Goal: Find specific page/section: Find specific page/section

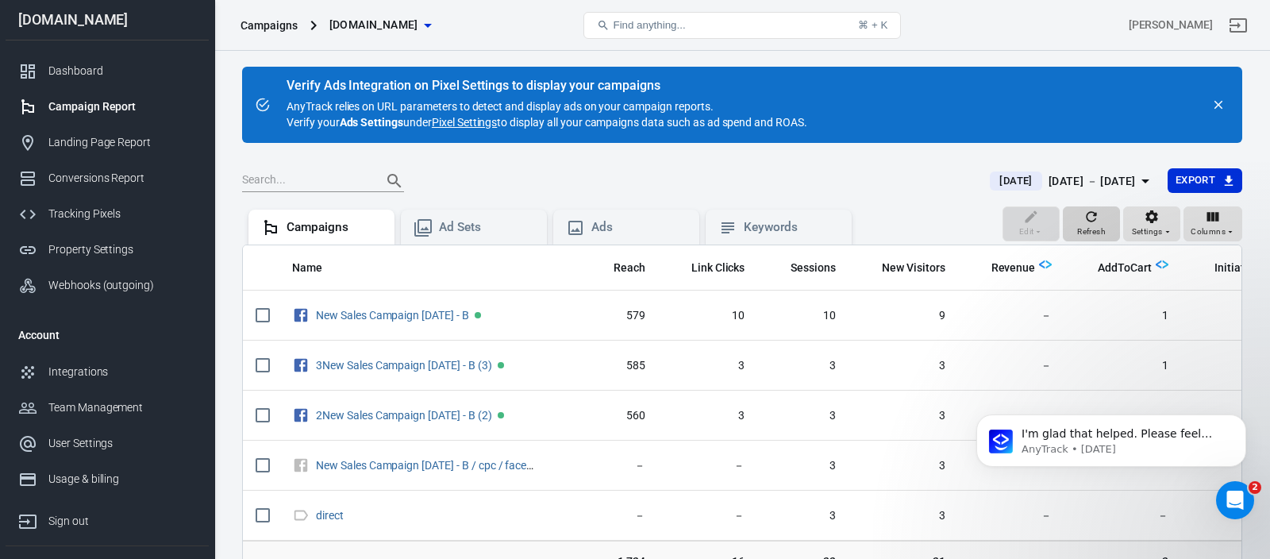
scroll to position [0, 188]
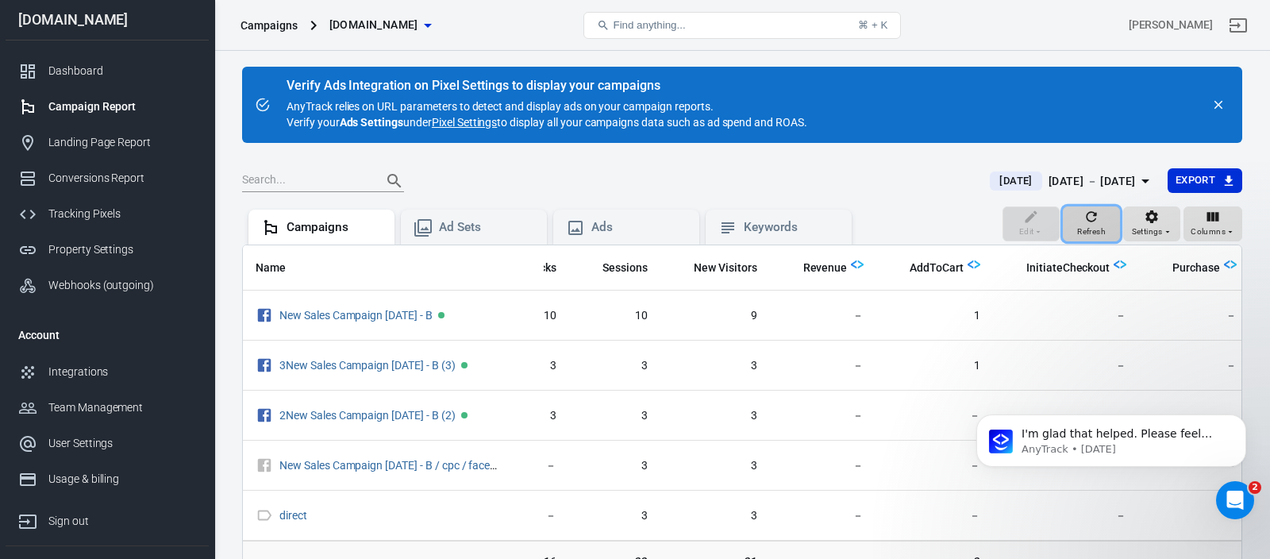
click at [1092, 219] on icon "button" at bounding box center [1092, 217] width 16 height 16
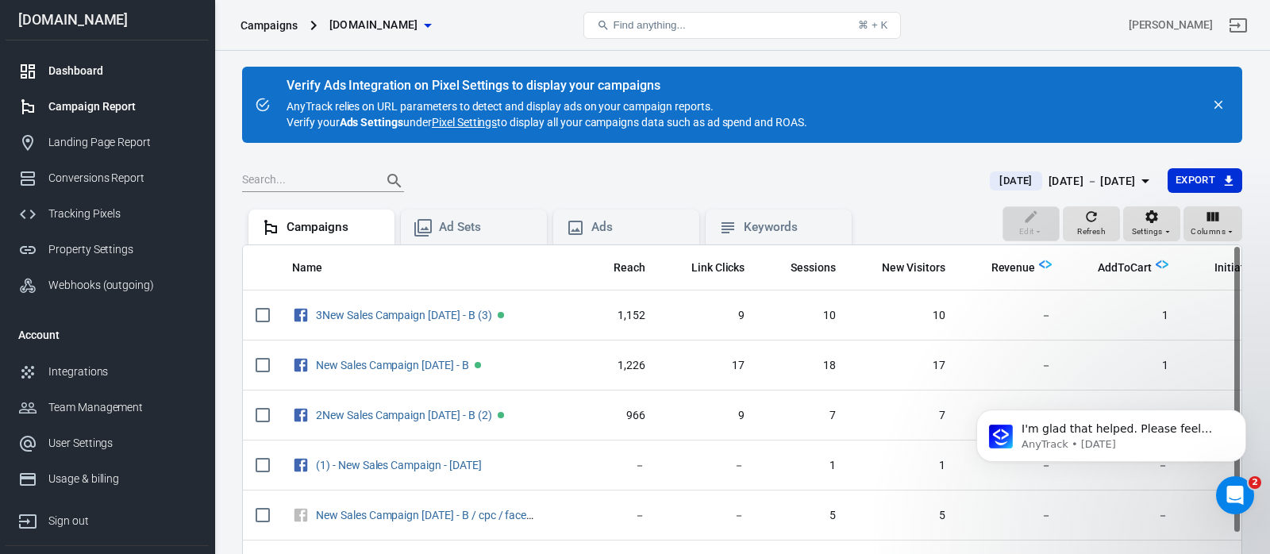
click at [112, 71] on div "Dashboard" at bounding box center [122, 71] width 148 height 17
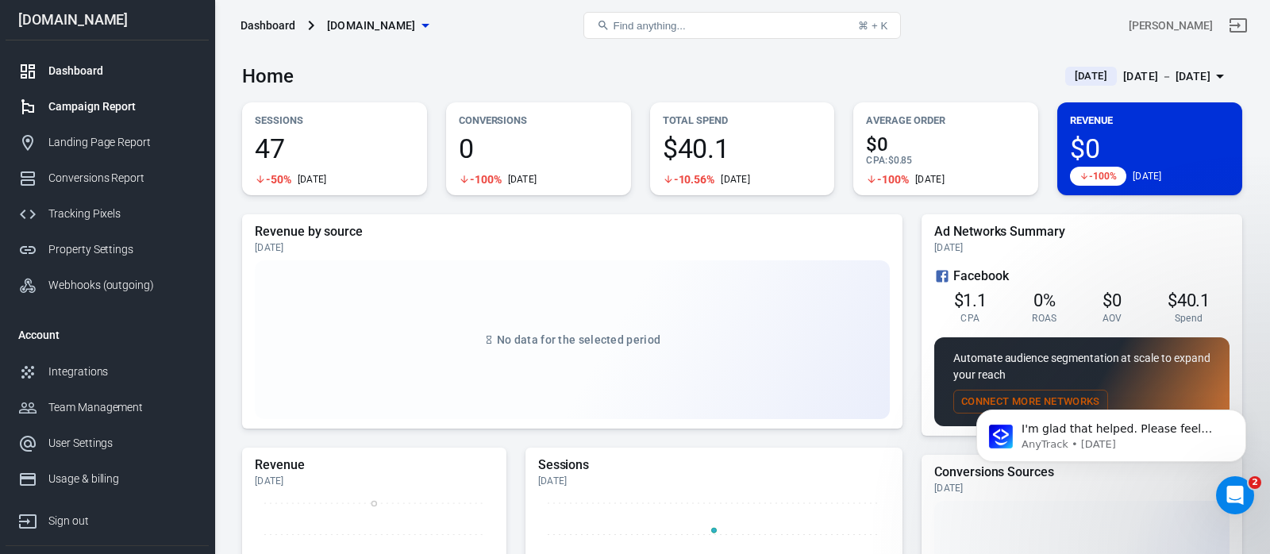
click at [119, 109] on div "Campaign Report" at bounding box center [122, 106] width 148 height 17
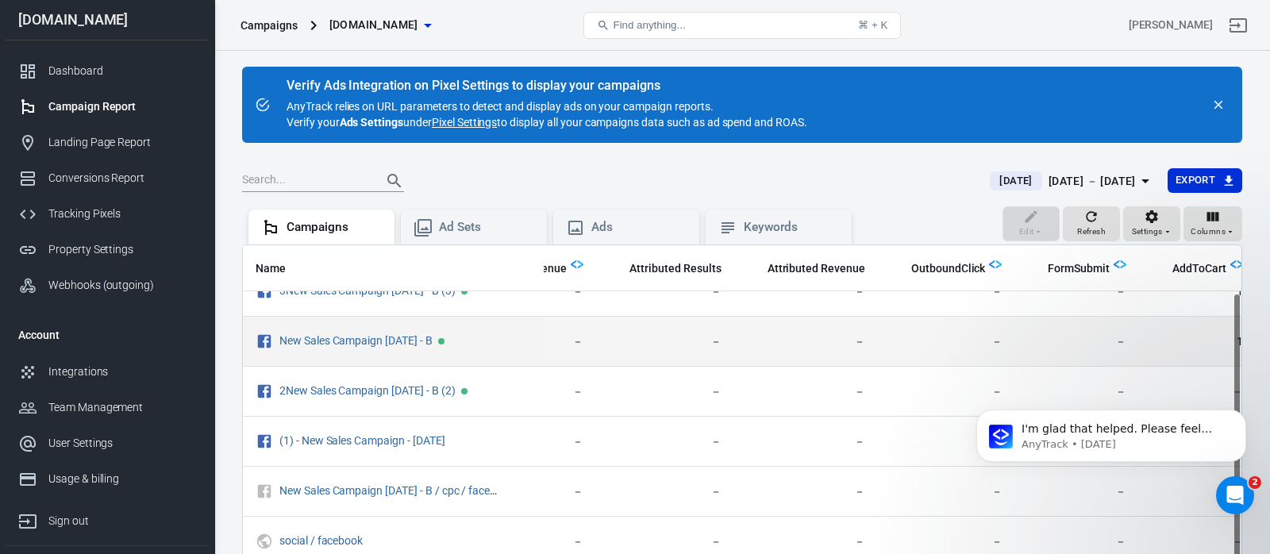
scroll to position [0, 779]
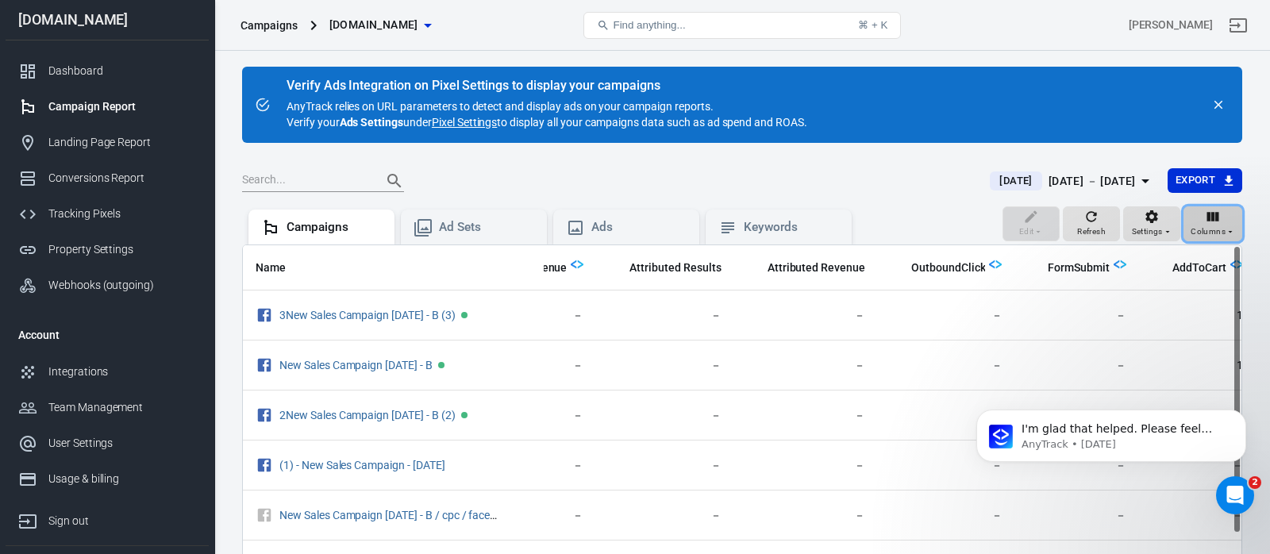
click at [1222, 229] on span "Columns" at bounding box center [1208, 232] width 35 height 14
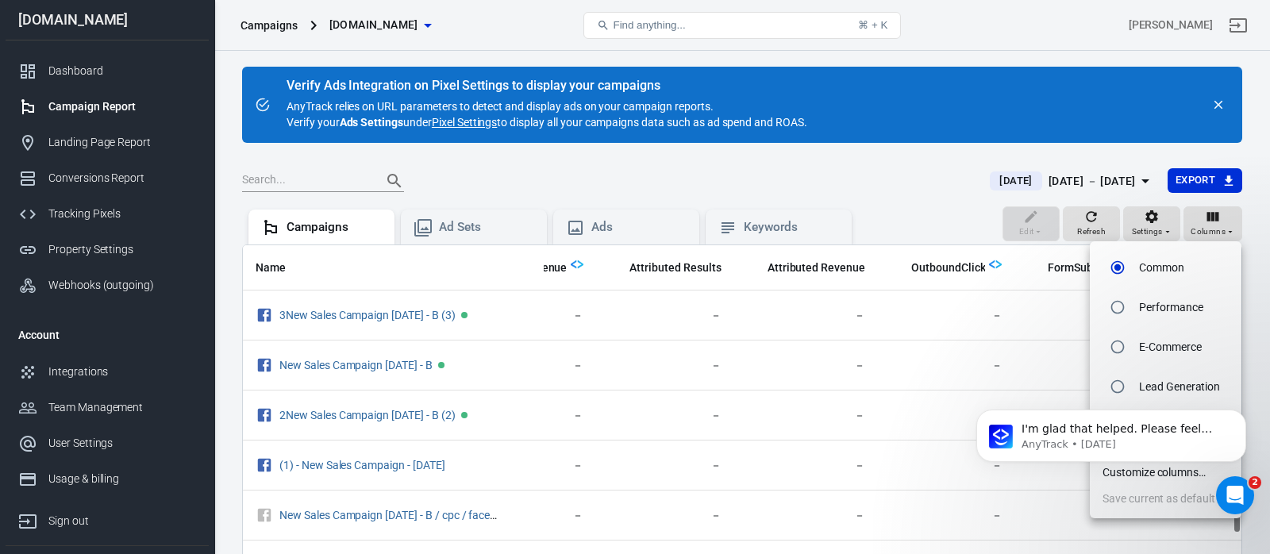
click at [1134, 348] on li "E-Commerce" at bounding box center [1166, 347] width 152 height 40
radio input "false"
radio input "true"
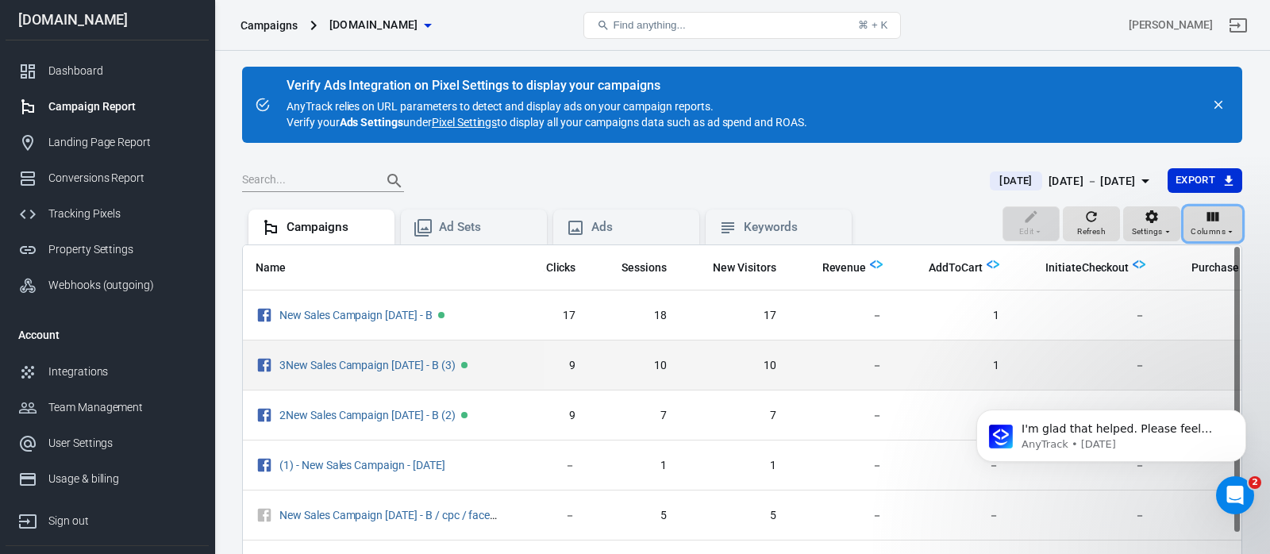
scroll to position [0, 188]
